Goal: Find specific page/section

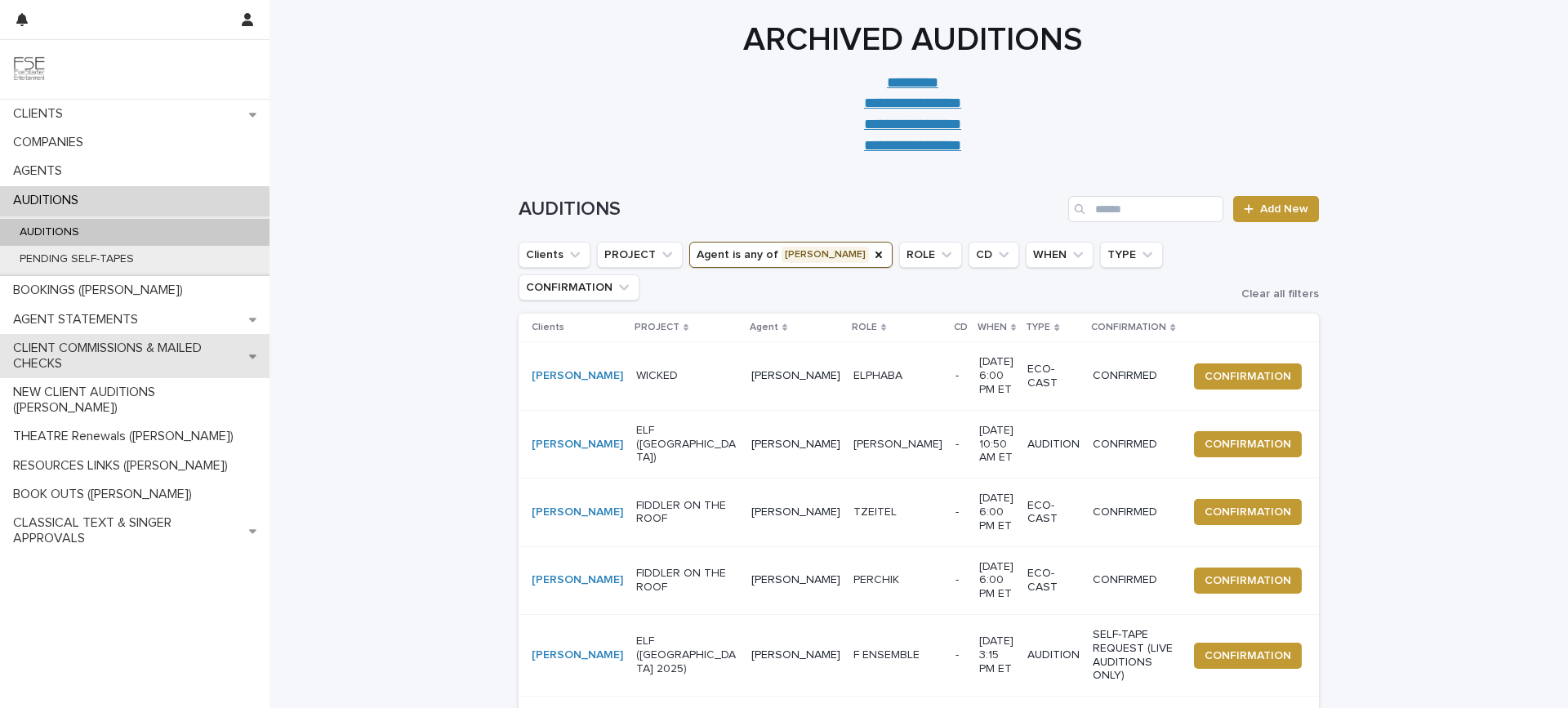
scroll to position [141, 0]
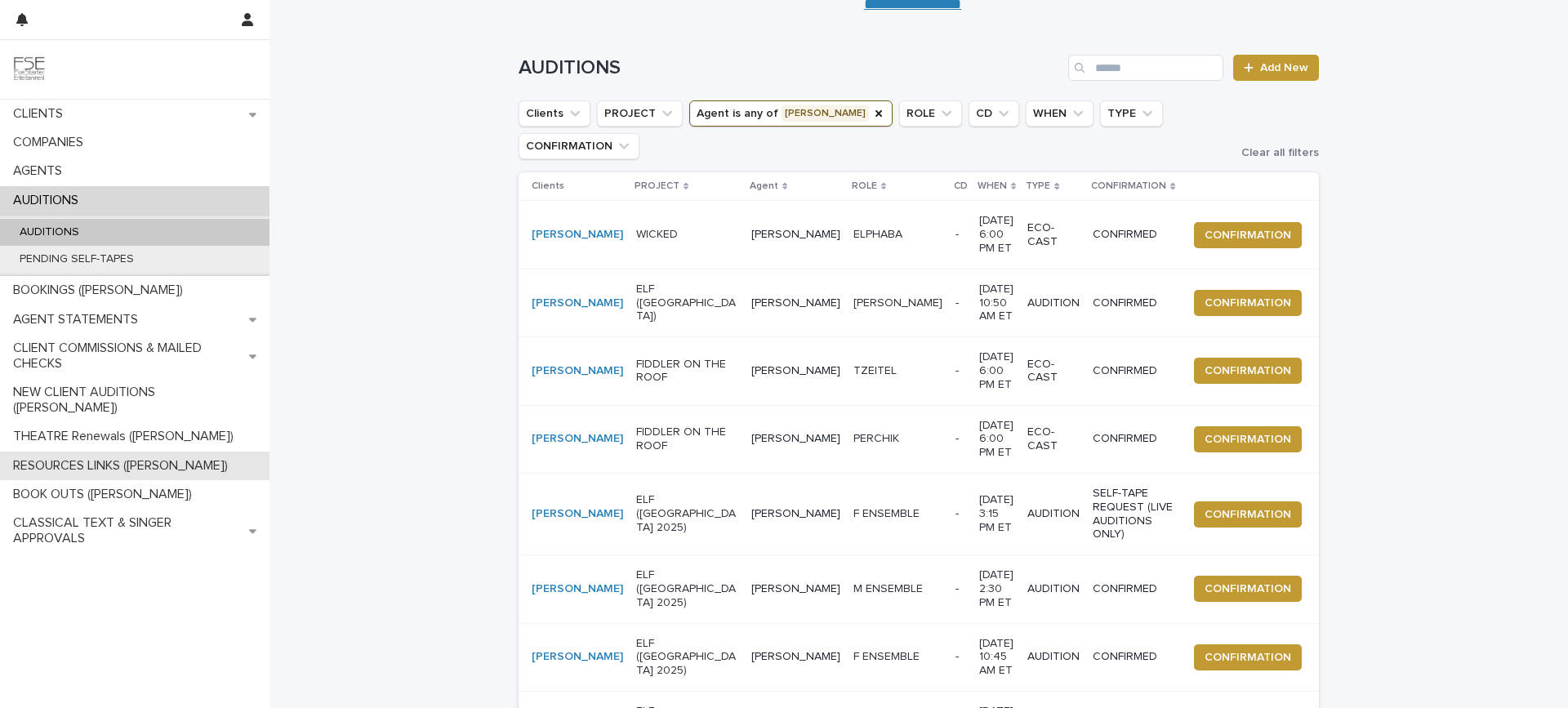
click at [127, 459] on p "RESOURCES LINKS ([PERSON_NAME])" at bounding box center [123, 466] width 234 height 15
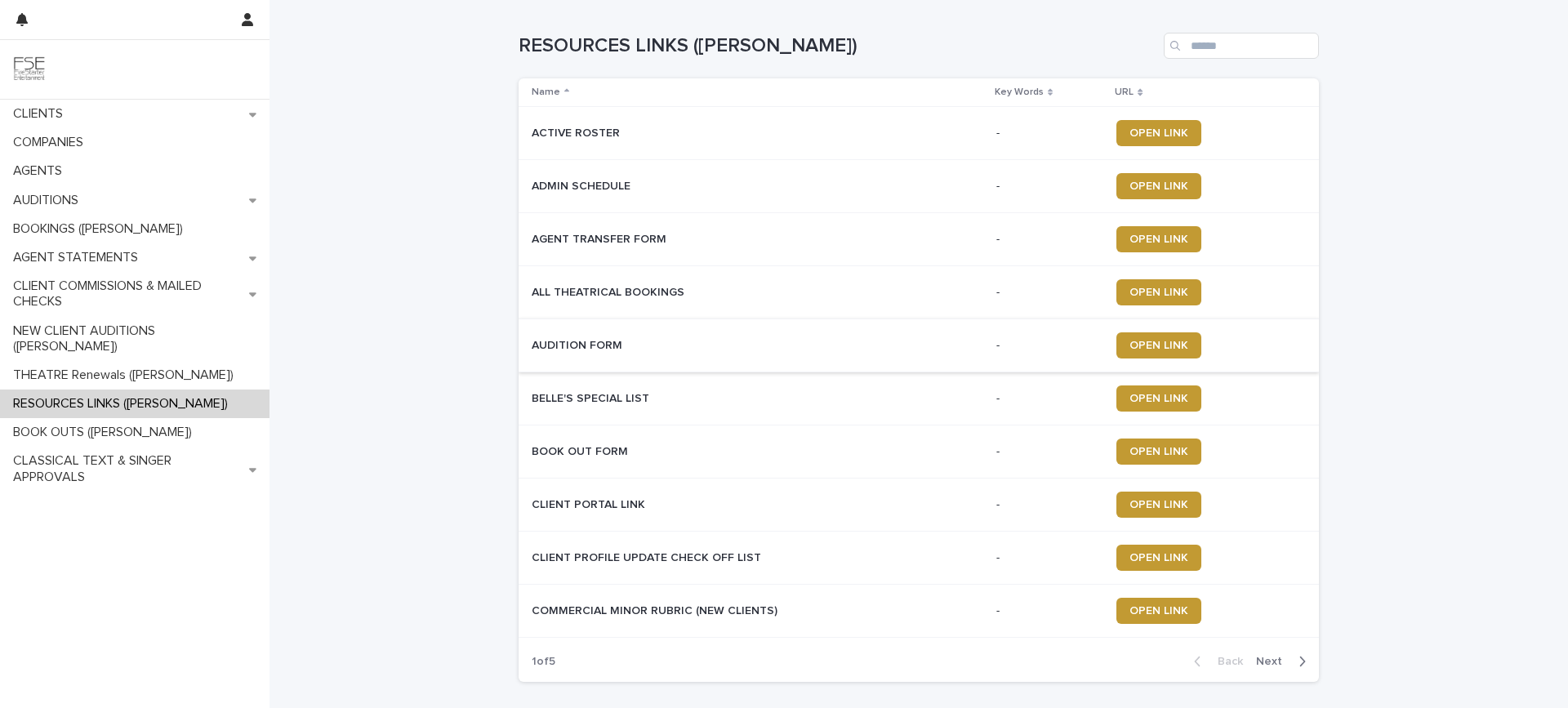
scroll to position [116, 0]
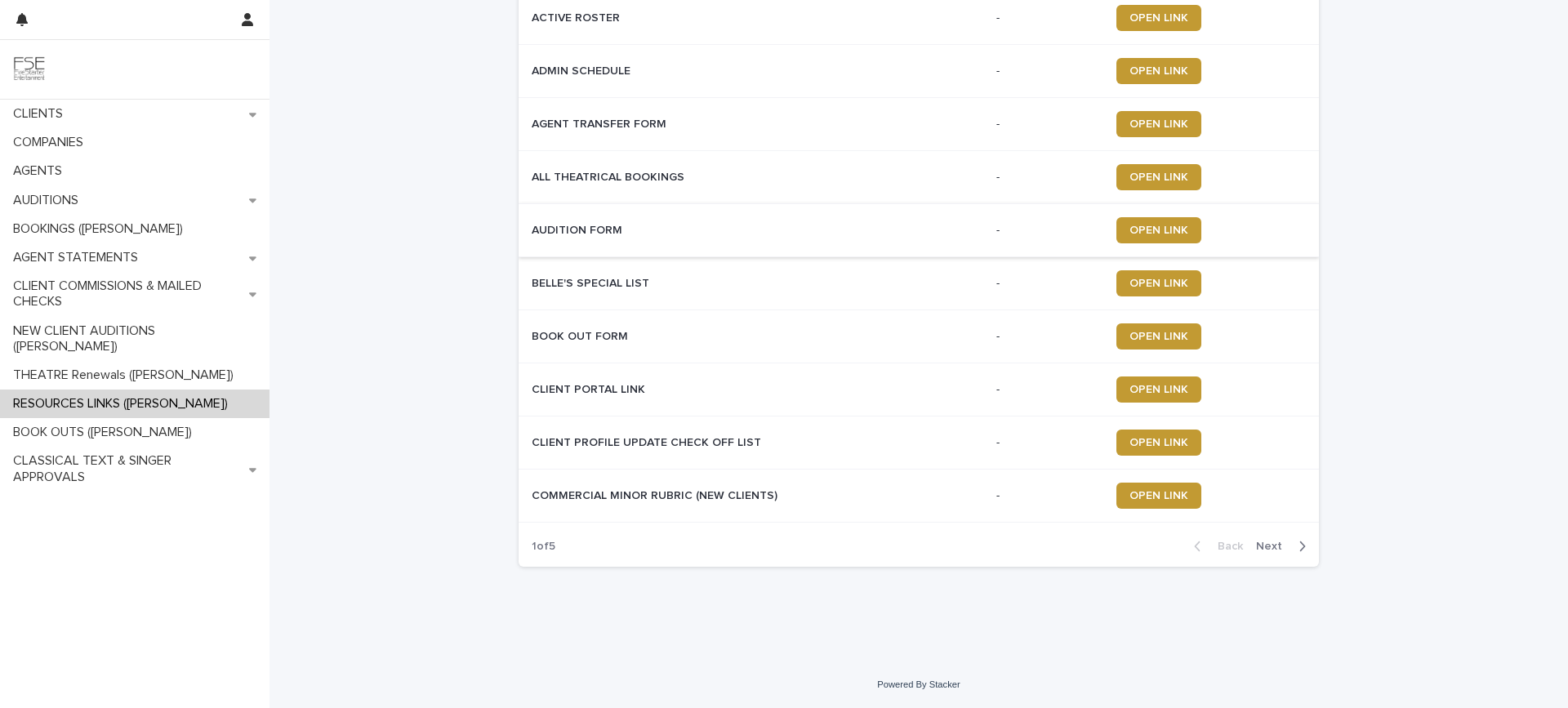
click at [1269, 544] on span "Next" at bounding box center [1275, 547] width 36 height 11
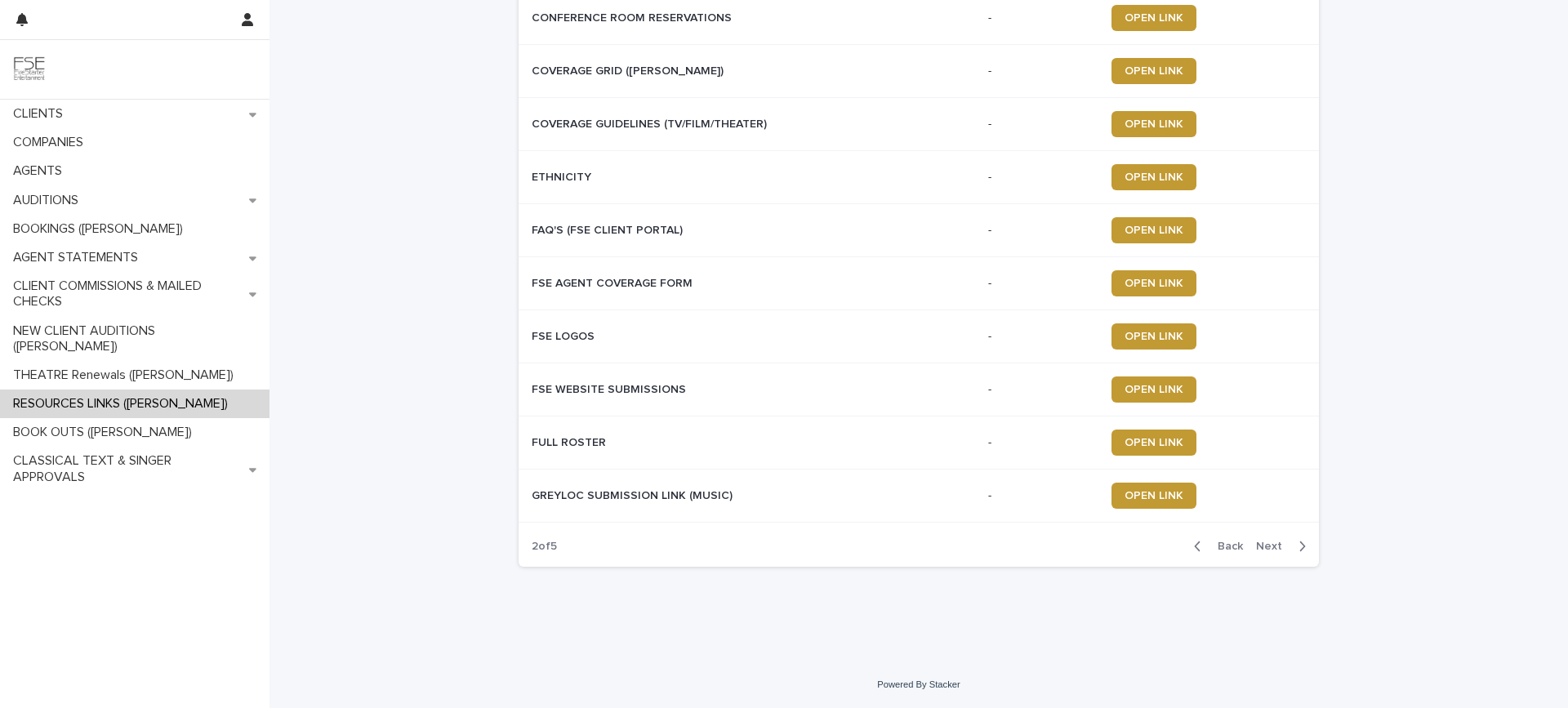
click at [1264, 544] on span "Next" at bounding box center [1275, 547] width 36 height 11
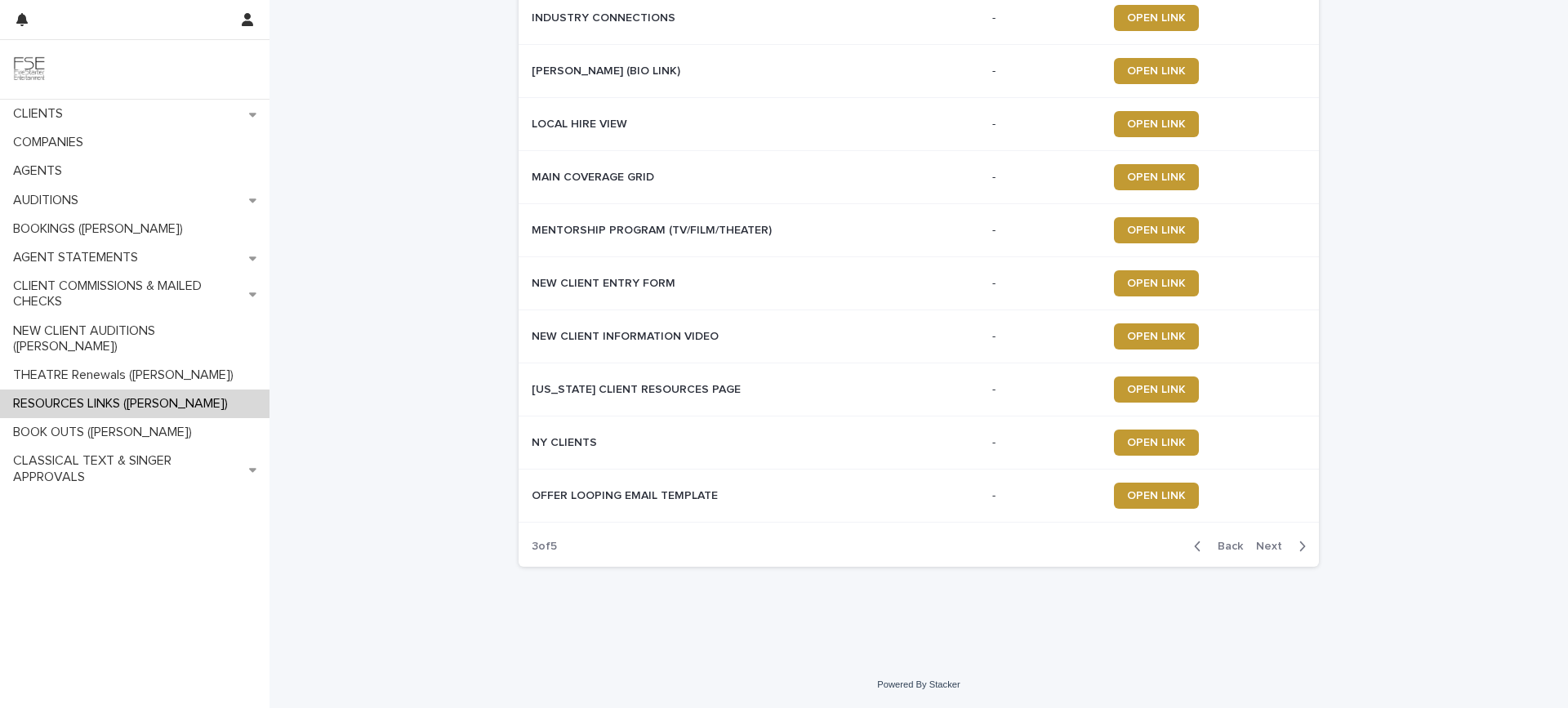
click at [1264, 544] on span "Next" at bounding box center [1275, 547] width 36 height 11
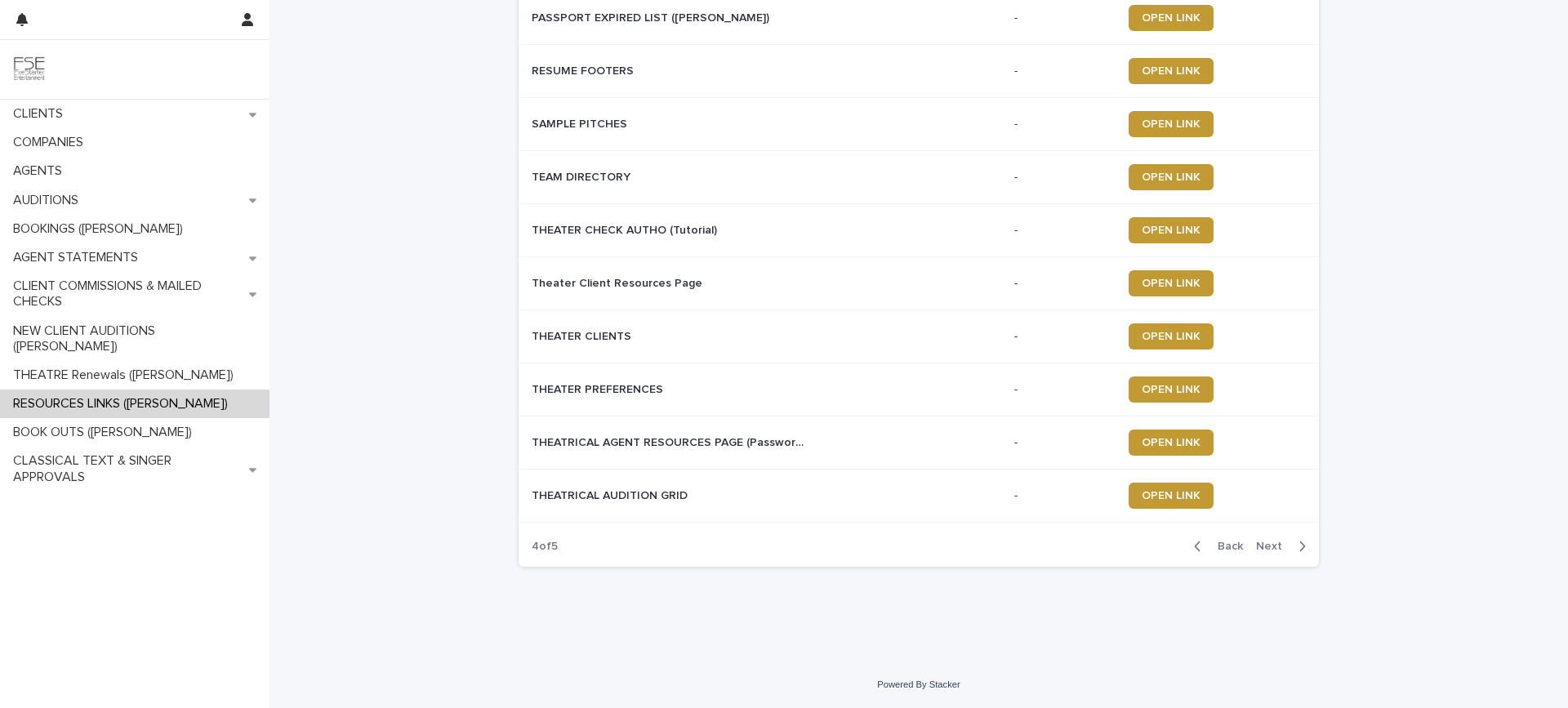
click at [1264, 544] on span "Next" at bounding box center [1275, 547] width 36 height 11
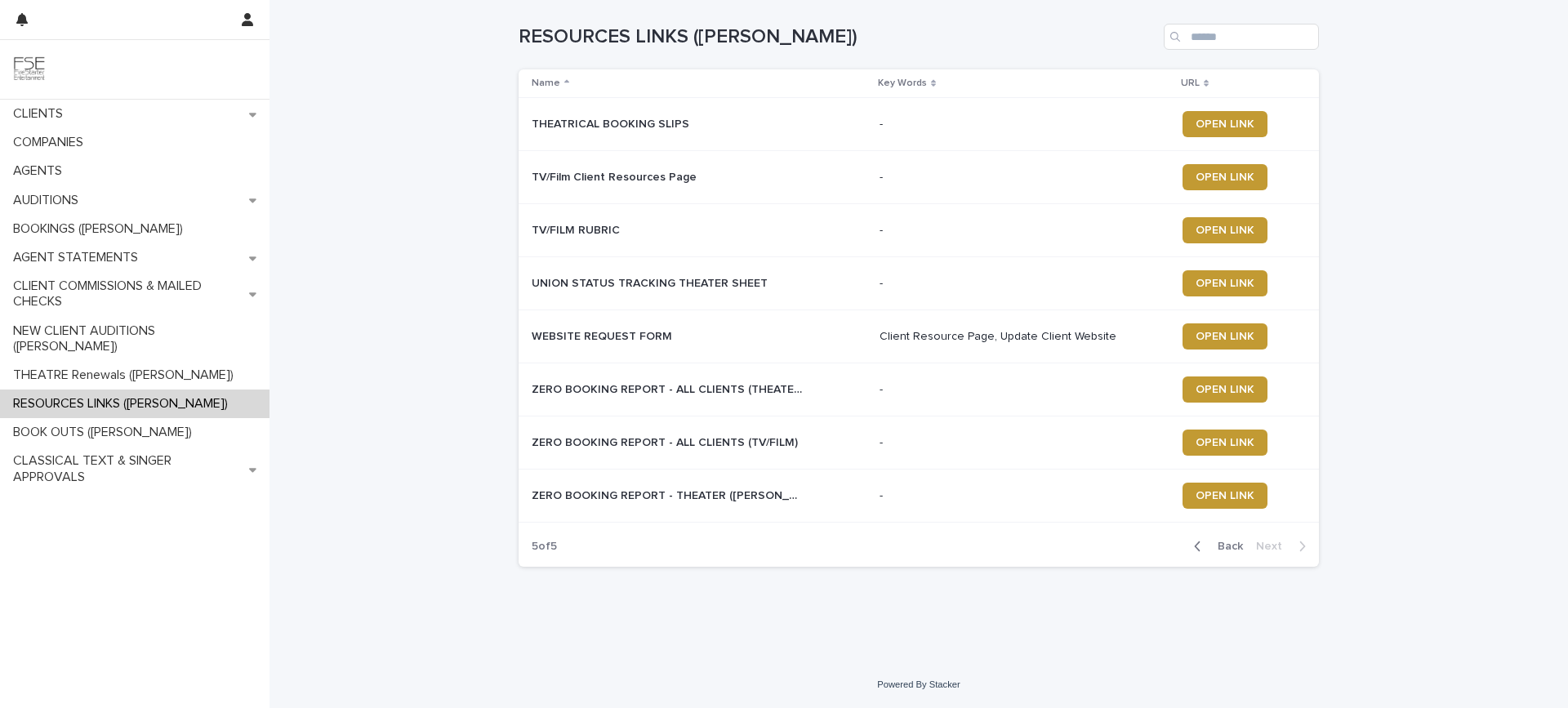
scroll to position [9, 0]
click at [1197, 225] on span "OPEN LINK" at bounding box center [1226, 230] width 59 height 11
